Goal: Task Accomplishment & Management: Manage account settings

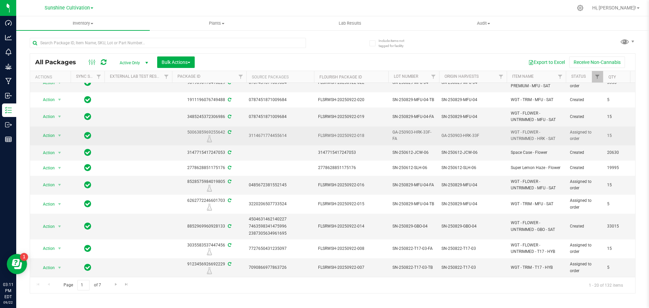
scroll to position [146, 0]
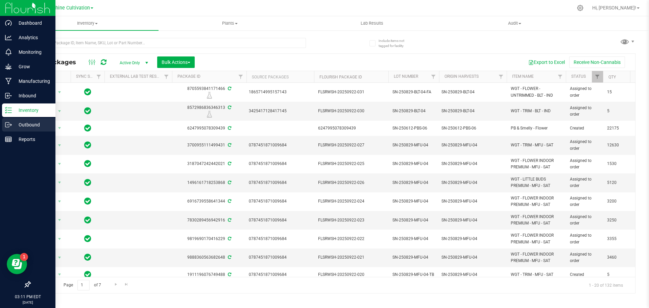
click at [38, 121] on p "Outbound" at bounding box center [32, 125] width 41 height 8
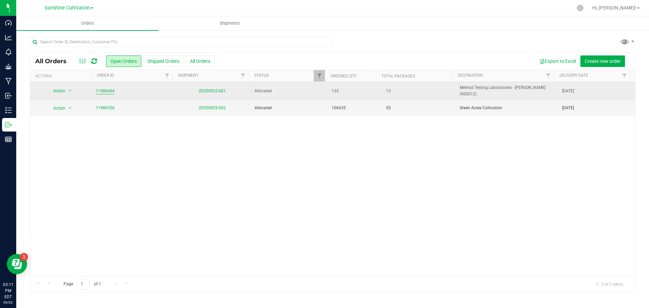
click at [109, 90] on link "11986494" at bounding box center [105, 91] width 19 height 6
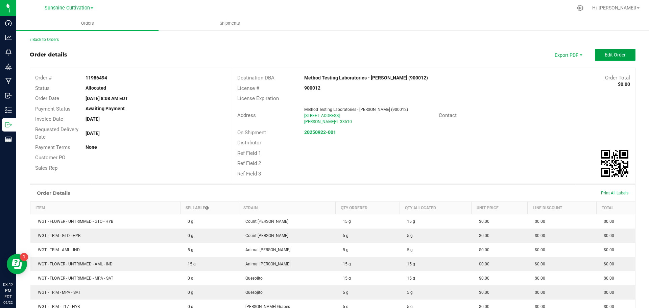
click at [599, 57] on button "Edit Order" at bounding box center [615, 55] width 41 height 12
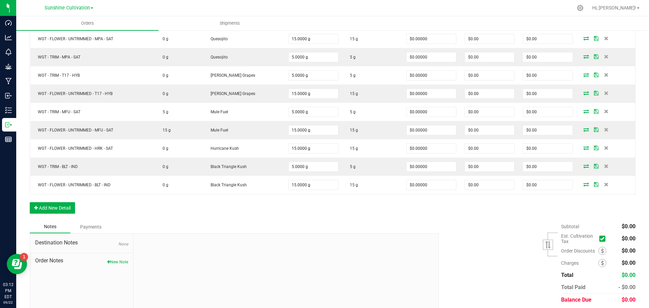
scroll to position [294, 0]
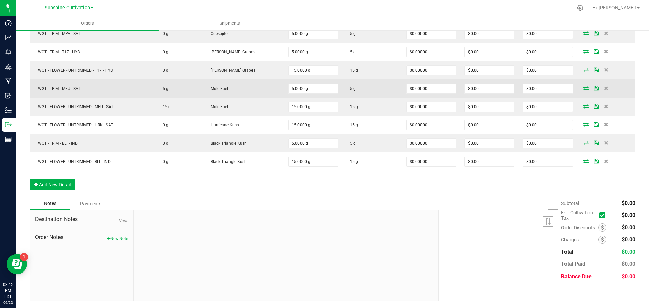
click at [583, 89] on icon at bounding box center [585, 88] width 5 height 4
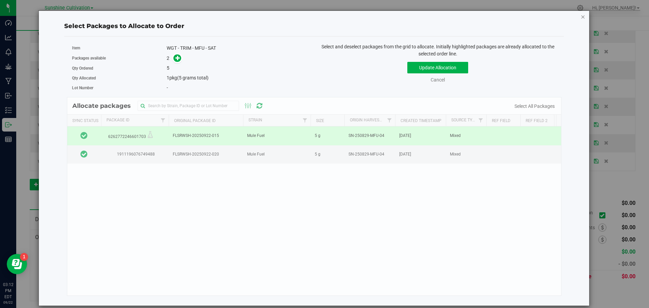
click at [582, 18] on icon "button" at bounding box center [583, 17] width 5 height 8
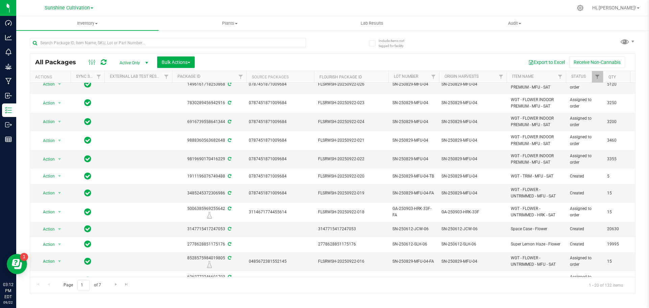
scroll to position [101, 0]
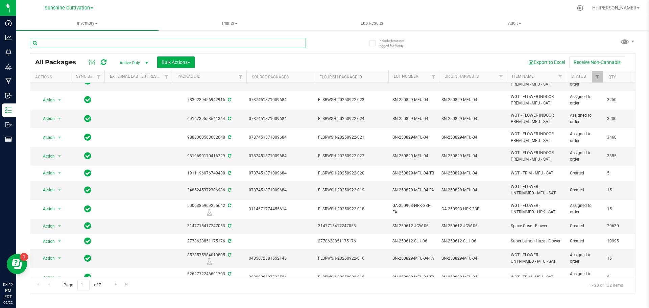
click at [255, 41] on input "text" at bounding box center [168, 43] width 276 height 10
type input "mfu"
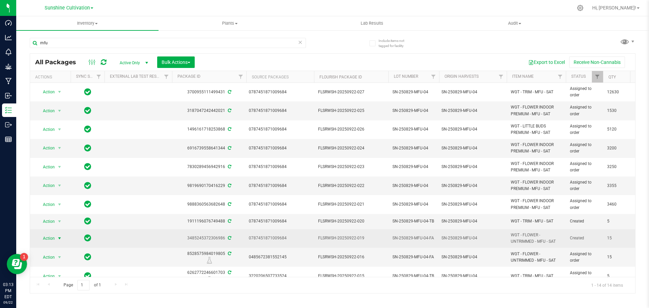
click at [55, 238] on span "select" at bounding box center [59, 237] width 8 height 9
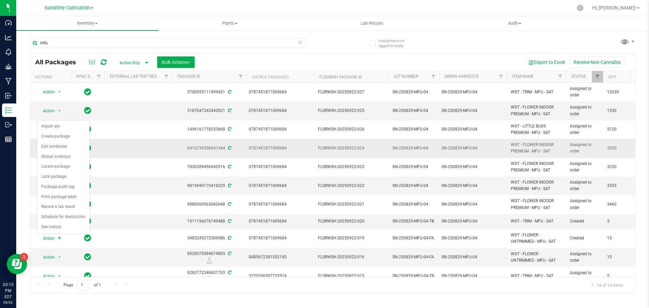
click at [138, 156] on td at bounding box center [138, 148] width 68 height 19
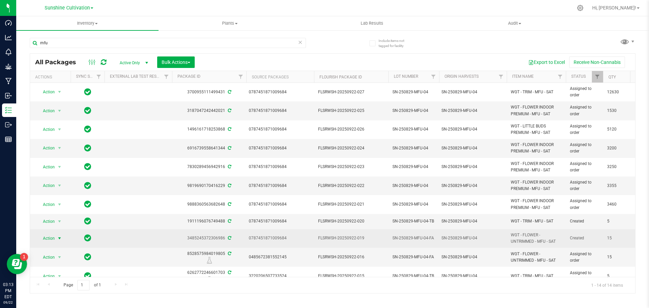
click at [45, 235] on span "Action" at bounding box center [46, 237] width 18 height 9
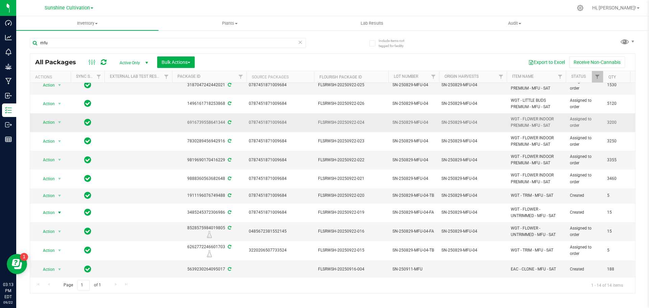
scroll to position [68, 0]
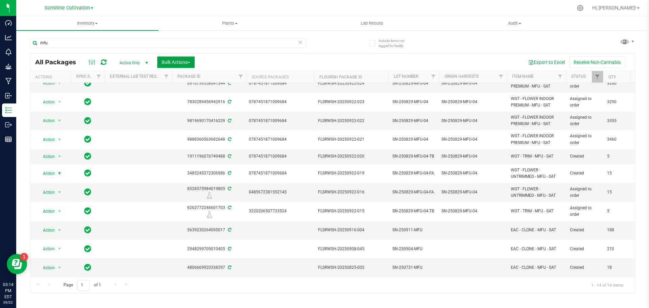
click at [170, 62] on span "Bulk Actions" at bounding box center [176, 61] width 29 height 5
click at [229, 56] on div "Export to Excel Receive Non-Cannabis" at bounding box center [415, 61] width 430 height 11
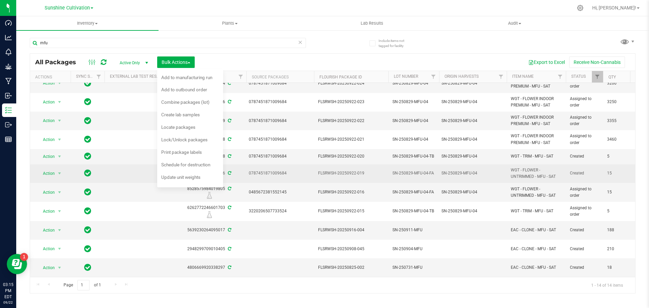
click at [584, 170] on span "Created" at bounding box center [584, 173] width 29 height 6
click at [330, 177] on td "FLSRWSH-20250922-019" at bounding box center [351, 173] width 74 height 19
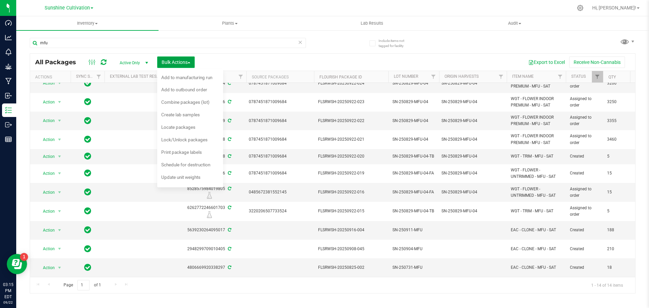
click at [187, 63] on span "Bulk Actions" at bounding box center [176, 61] width 29 height 5
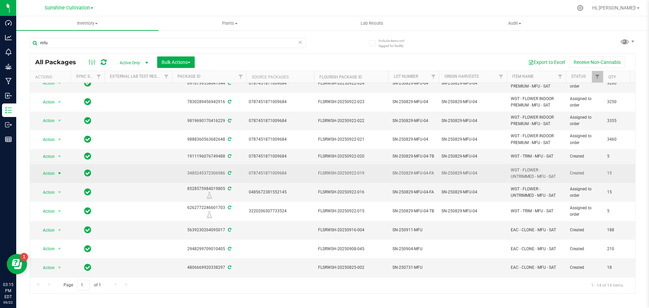
click at [57, 171] on span "select" at bounding box center [59, 173] width 5 height 5
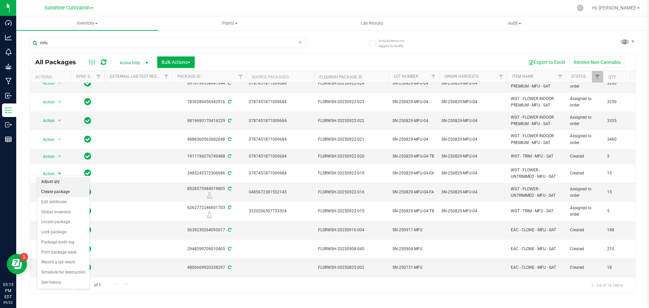
click at [64, 185] on li "Adjust qty" at bounding box center [63, 182] width 52 height 10
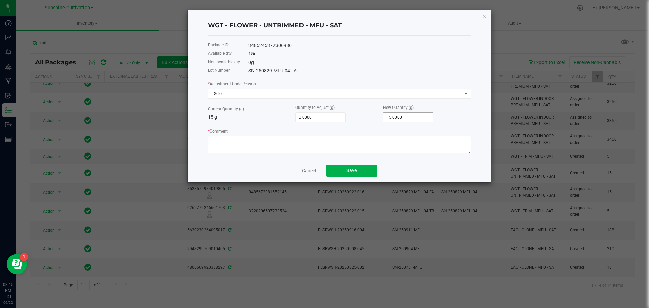
type input "15"
click at [394, 114] on input "15" at bounding box center [408, 117] width 50 height 9
type input "-15.0000"
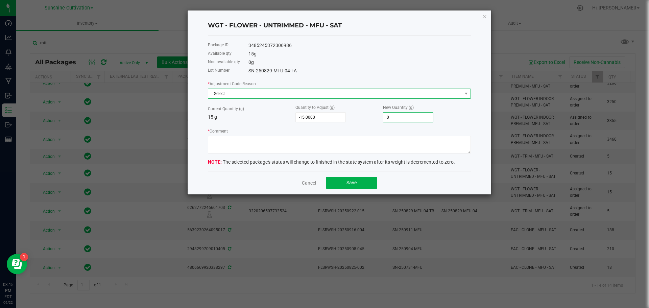
type input "0.0000"
click at [316, 91] on span "Select" at bounding box center [335, 93] width 254 height 9
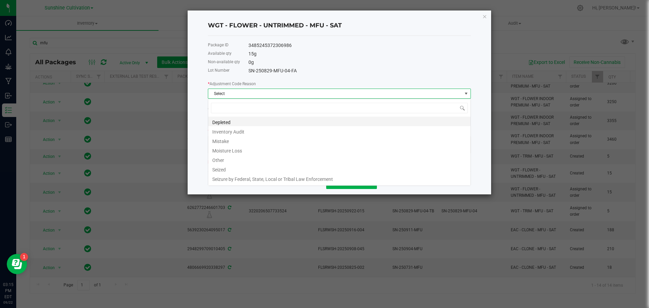
scroll to position [10, 263]
click at [224, 142] on li "Mistake" at bounding box center [339, 140] width 262 height 9
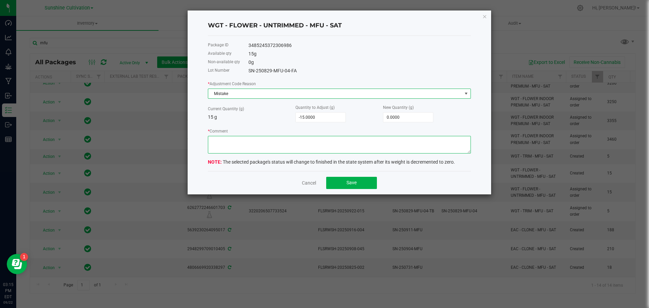
click at [236, 150] on textarea "* Comment" at bounding box center [339, 145] width 263 height 18
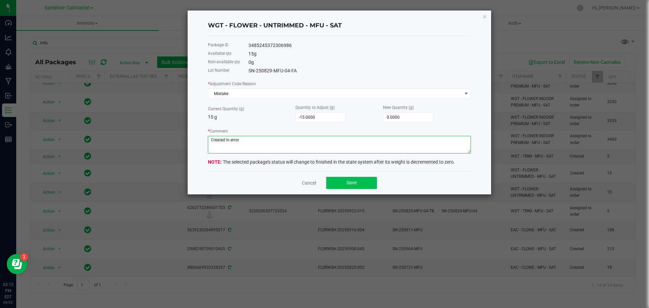
type textarea "Created in error"
click at [367, 180] on button "Save" at bounding box center [351, 183] width 51 height 12
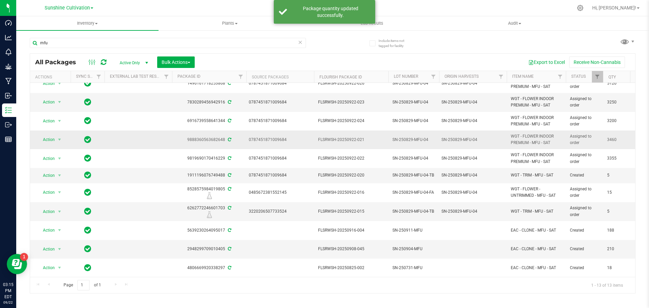
scroll to position [0, 0]
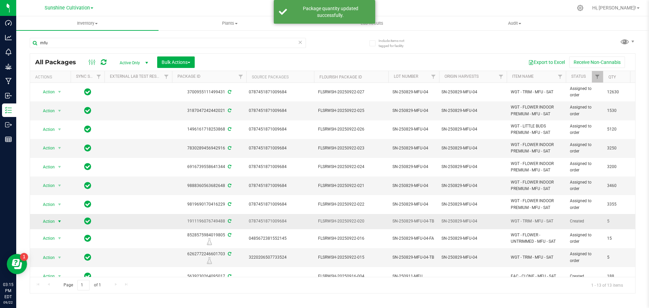
click at [46, 223] on span "Action" at bounding box center [46, 221] width 18 height 9
click at [60, 108] on li "Adjust qty" at bounding box center [63, 109] width 52 height 10
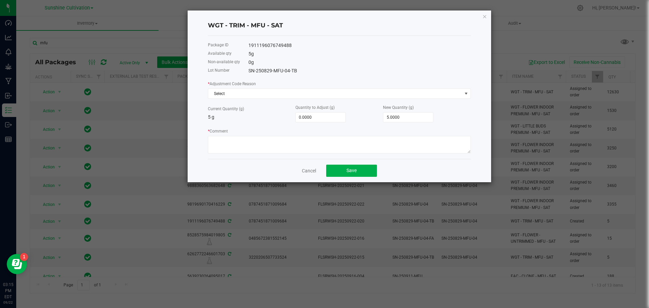
click at [318, 85] on div "* Adjustment Code Reason Select" at bounding box center [339, 89] width 263 height 19
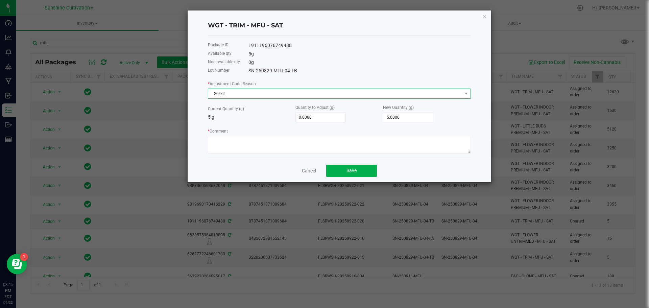
click at [311, 95] on span "Select" at bounding box center [335, 93] width 254 height 9
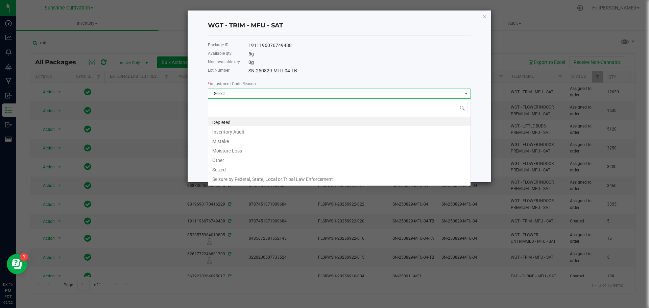
scroll to position [10, 263]
click at [228, 137] on li "Mistake" at bounding box center [339, 140] width 262 height 9
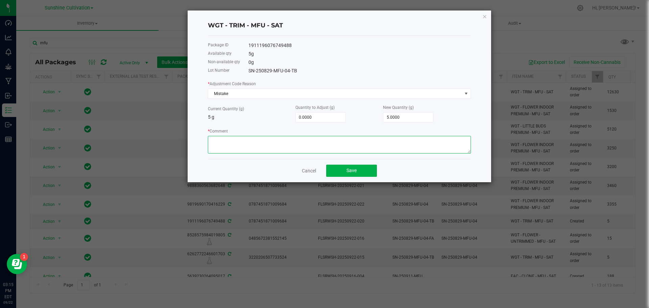
click at [241, 139] on textarea "* Comment" at bounding box center [339, 145] width 263 height 18
type textarea "Created in error"
type input "5"
click at [412, 118] on input "5" at bounding box center [408, 117] width 50 height 9
type input "-5.0000"
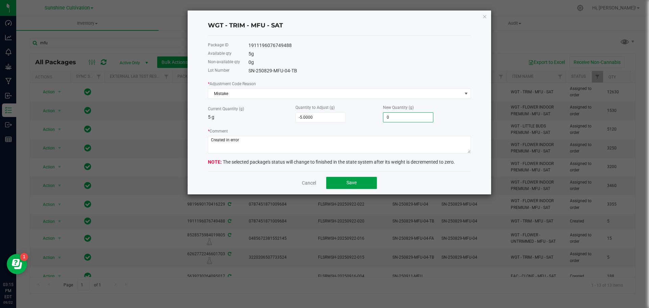
type input "0.0000"
click at [347, 181] on span "Save" at bounding box center [351, 182] width 10 height 5
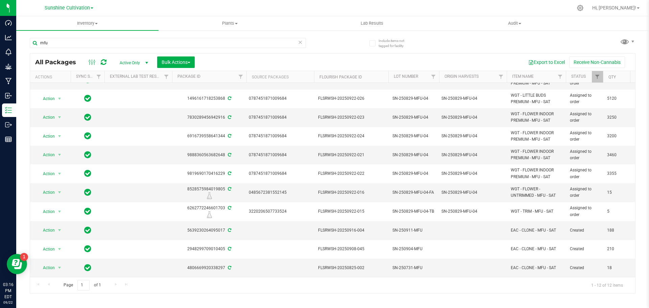
scroll to position [0, 91]
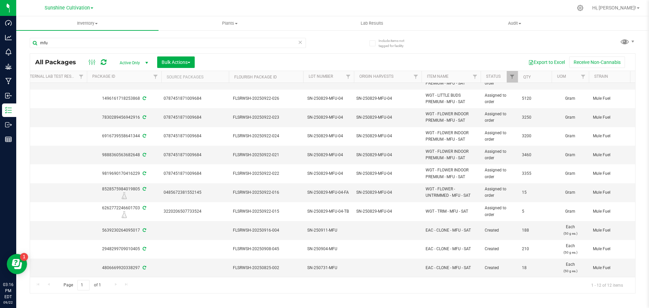
drag, startPoint x: 606, startPoint y: 95, endPoint x: 630, endPoint y: 97, distance: 24.4
click at [630, 97] on div "Action Action Edit attributes Global inventory Locate package Package audit log…" at bounding box center [332, 180] width 605 height 194
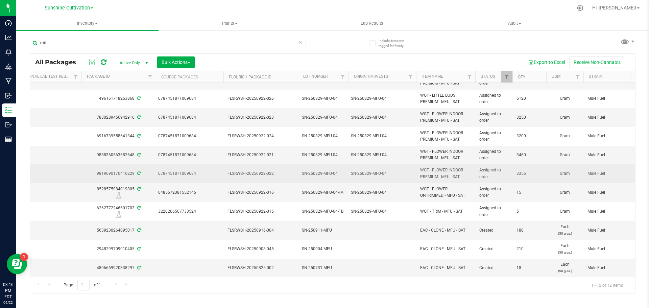
click at [530, 170] on span "3355" at bounding box center [529, 173] width 26 height 6
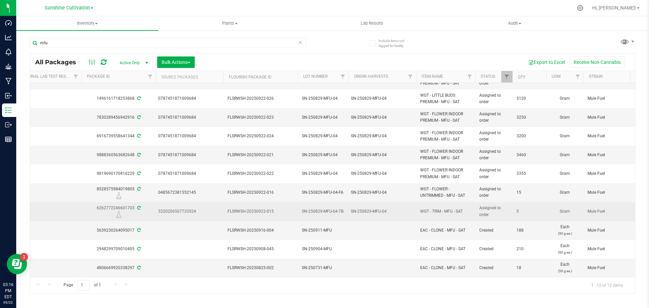
scroll to position [36, 91]
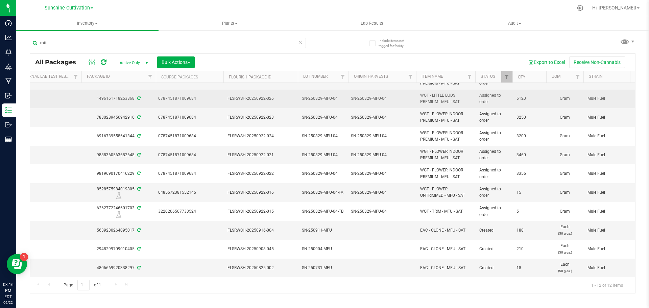
drag, startPoint x: 519, startPoint y: 94, endPoint x: 529, endPoint y: 94, distance: 10.1
click at [529, 94] on td "5120" at bounding box center [529, 99] width 34 height 19
drag, startPoint x: 520, startPoint y: 93, endPoint x: 526, endPoint y: 94, distance: 6.1
click at [526, 94] on td "5120" at bounding box center [529, 99] width 34 height 19
